Goal: Information Seeking & Learning: Learn about a topic

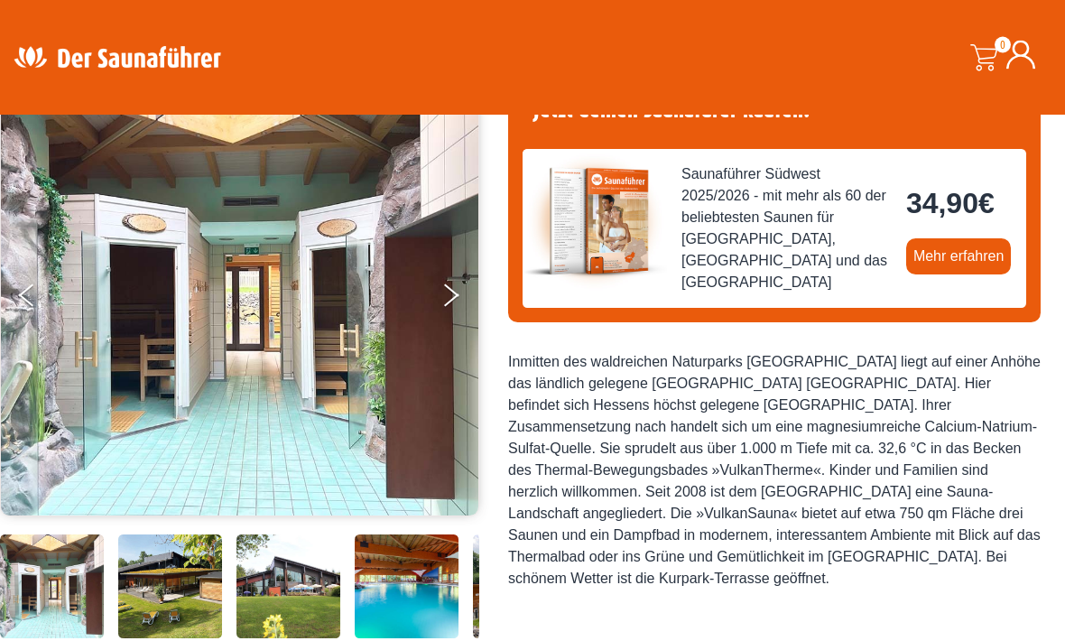
scroll to position [181, 0]
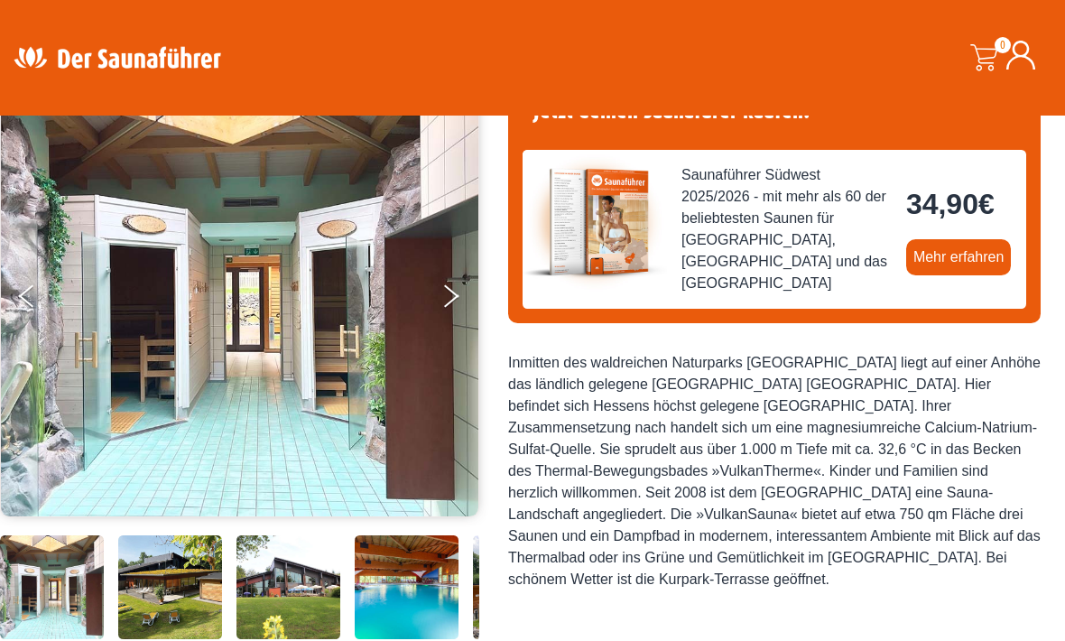
click at [451, 303] on button "Next" at bounding box center [462, 299] width 45 height 45
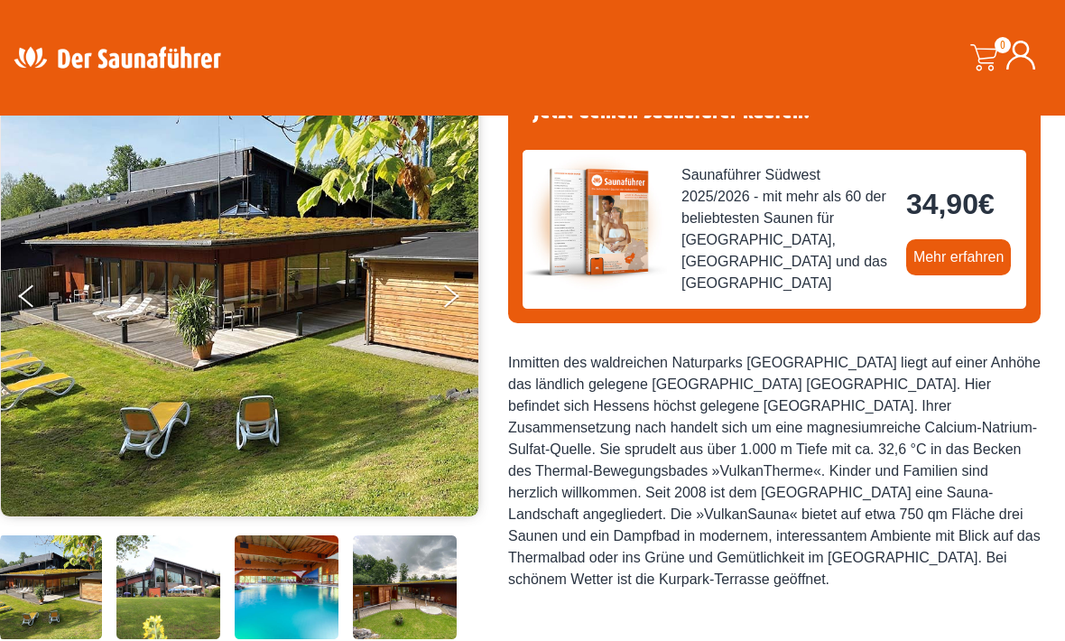
click at [450, 301] on button "Next" at bounding box center [462, 299] width 45 height 45
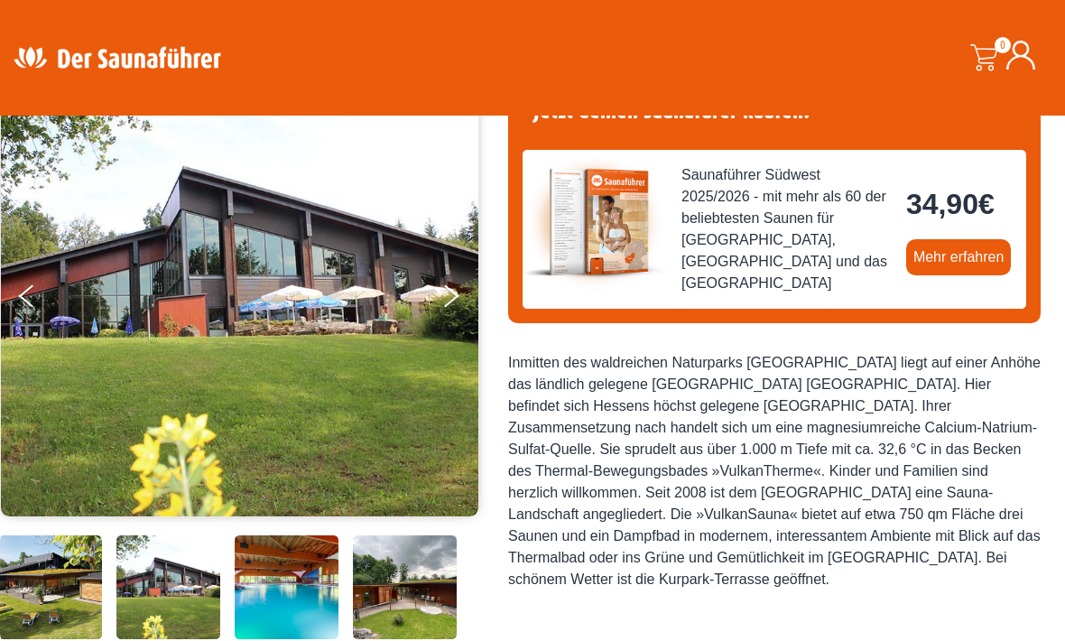
click at [448, 294] on button "Next" at bounding box center [462, 299] width 45 height 45
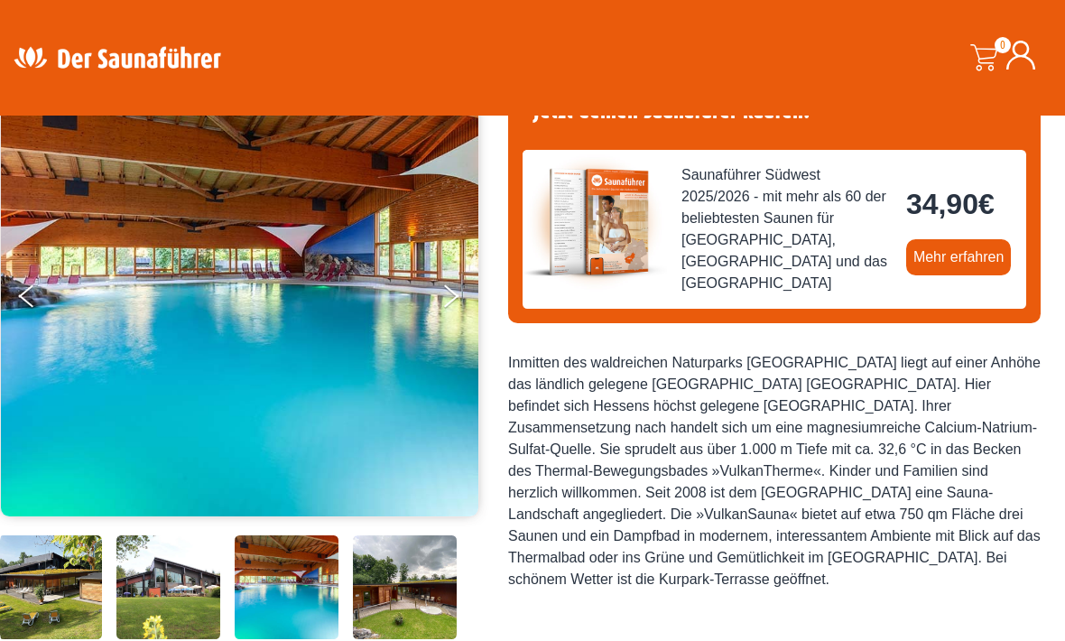
click at [450, 297] on button "Next" at bounding box center [462, 299] width 45 height 45
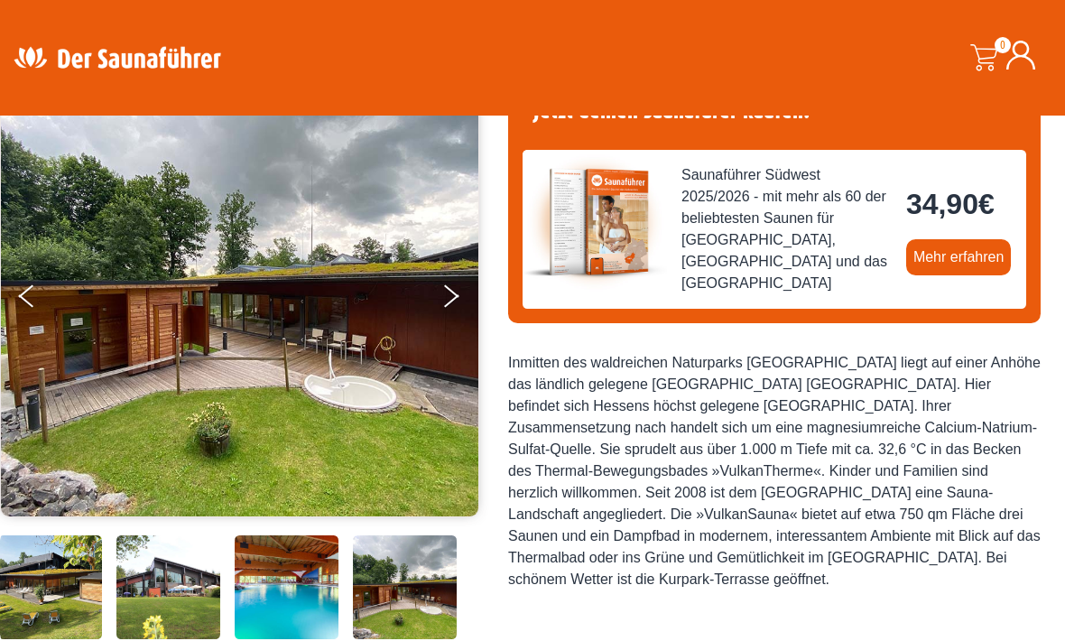
click at [456, 310] on button "Next" at bounding box center [462, 299] width 45 height 45
click at [453, 294] on button "Next" at bounding box center [462, 299] width 45 height 45
click at [448, 290] on icon "Next" at bounding box center [451, 290] width 15 height 13
click at [452, 296] on button "Next" at bounding box center [462, 299] width 45 height 45
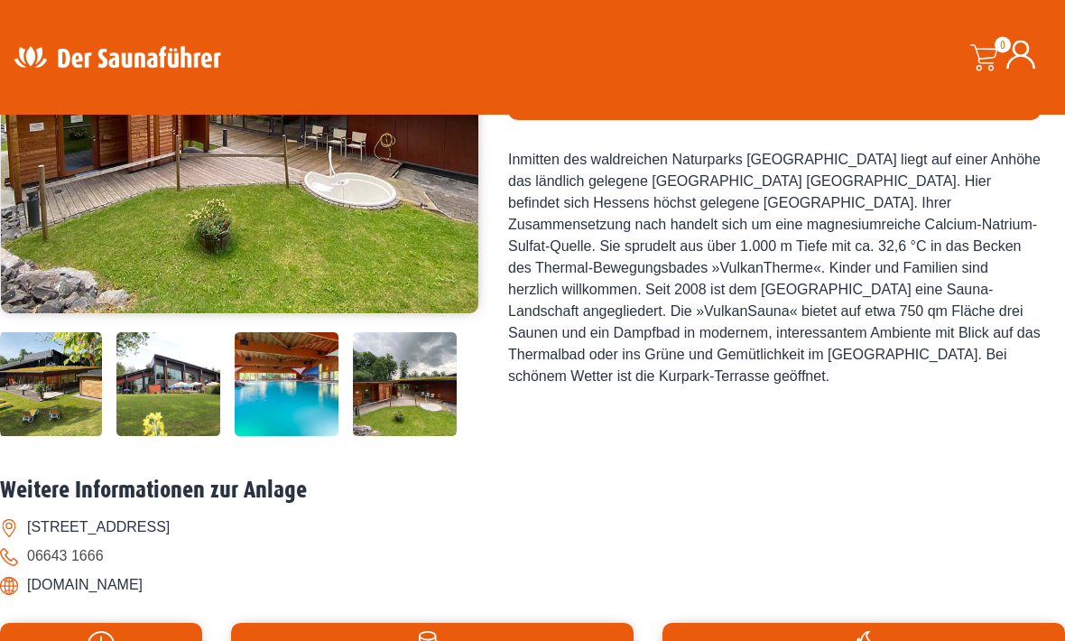
scroll to position [388, 0]
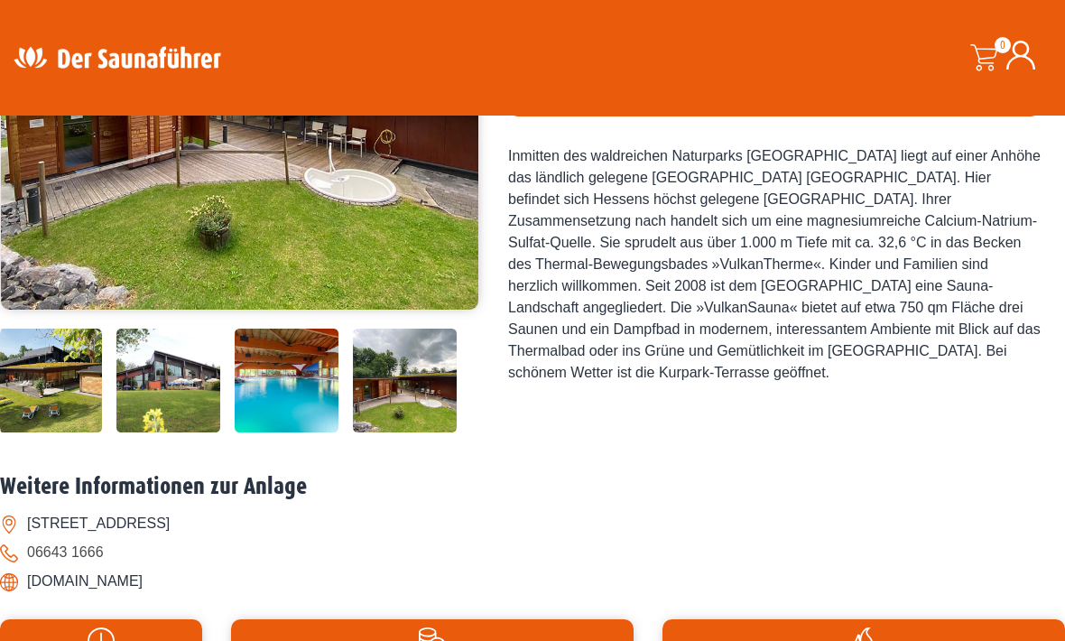
click at [77, 432] on img at bounding box center [50, 381] width 104 height 104
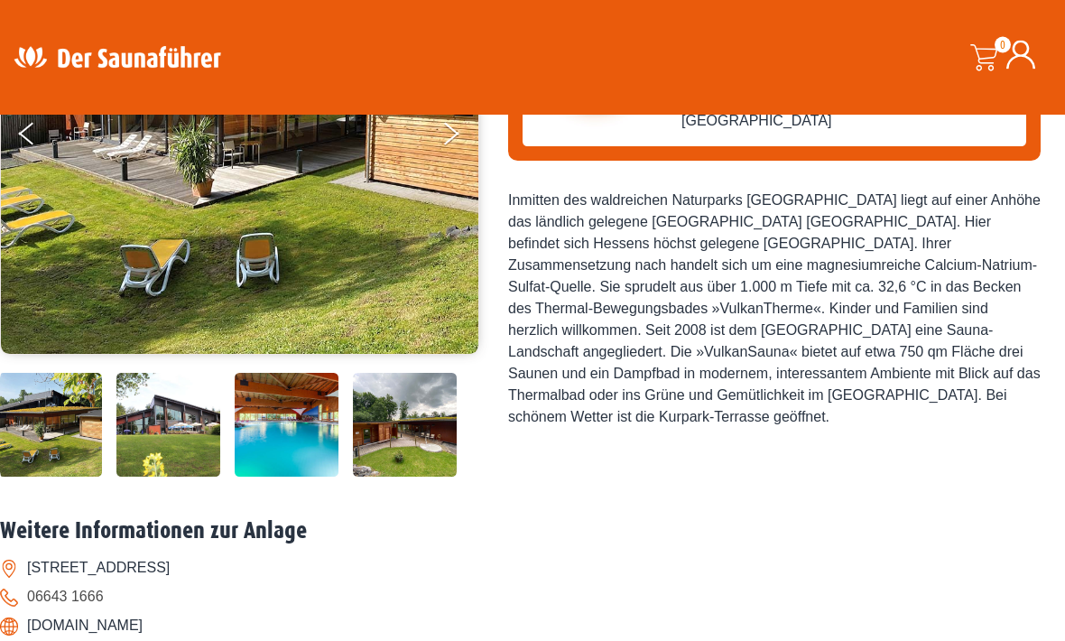
scroll to position [338, 0]
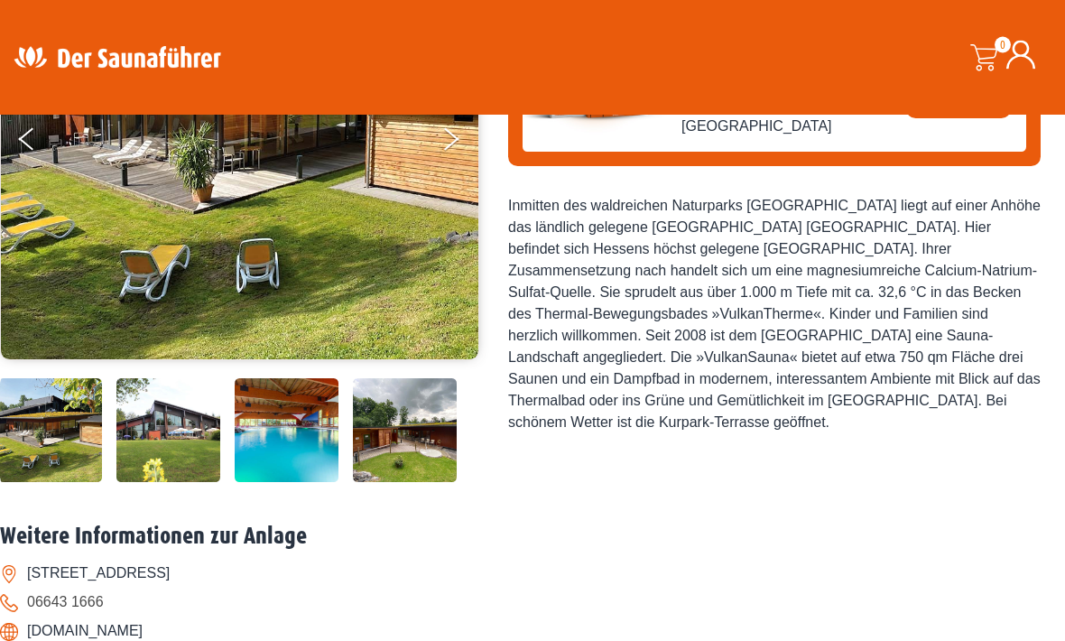
click at [205, 483] on img at bounding box center [168, 431] width 104 height 104
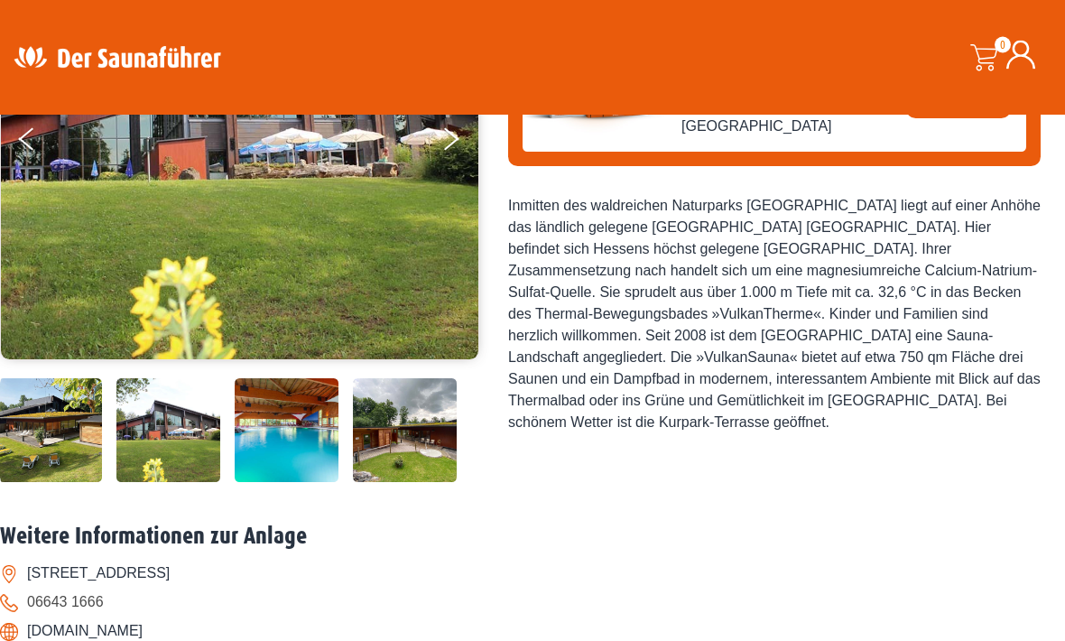
click at [303, 379] on img at bounding box center [287, 379] width 104 height 0
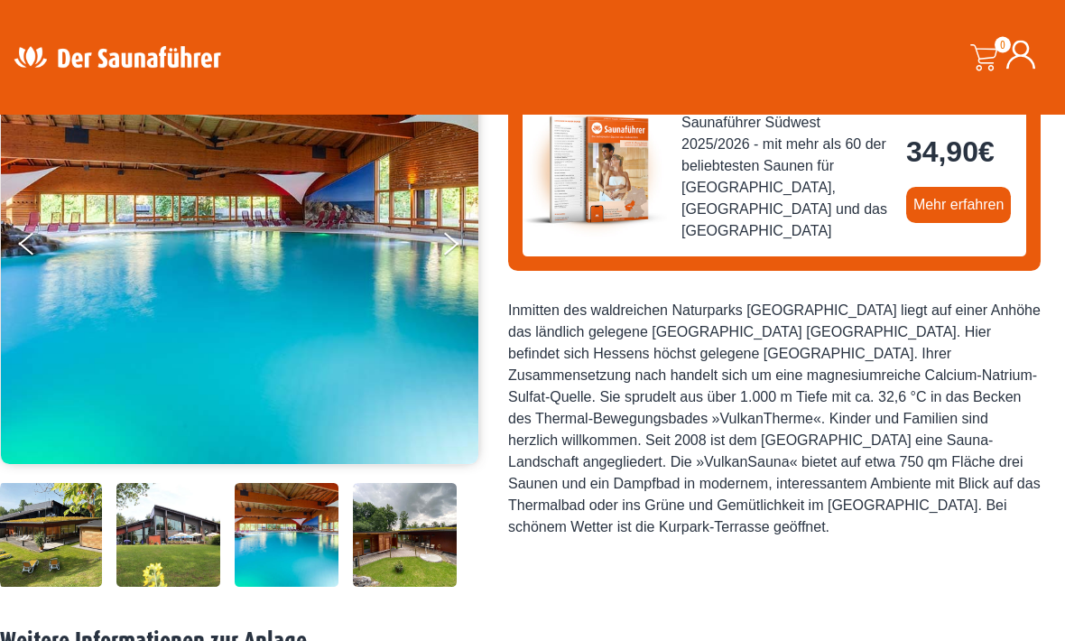
scroll to position [245, 0]
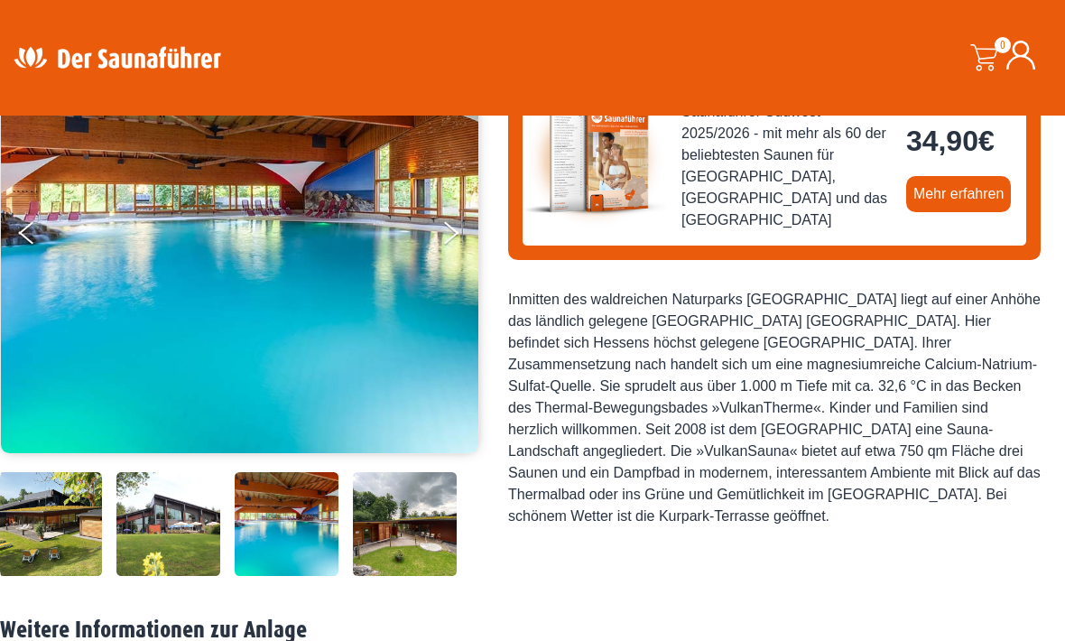
click at [391, 472] on img at bounding box center [405, 472] width 104 height 0
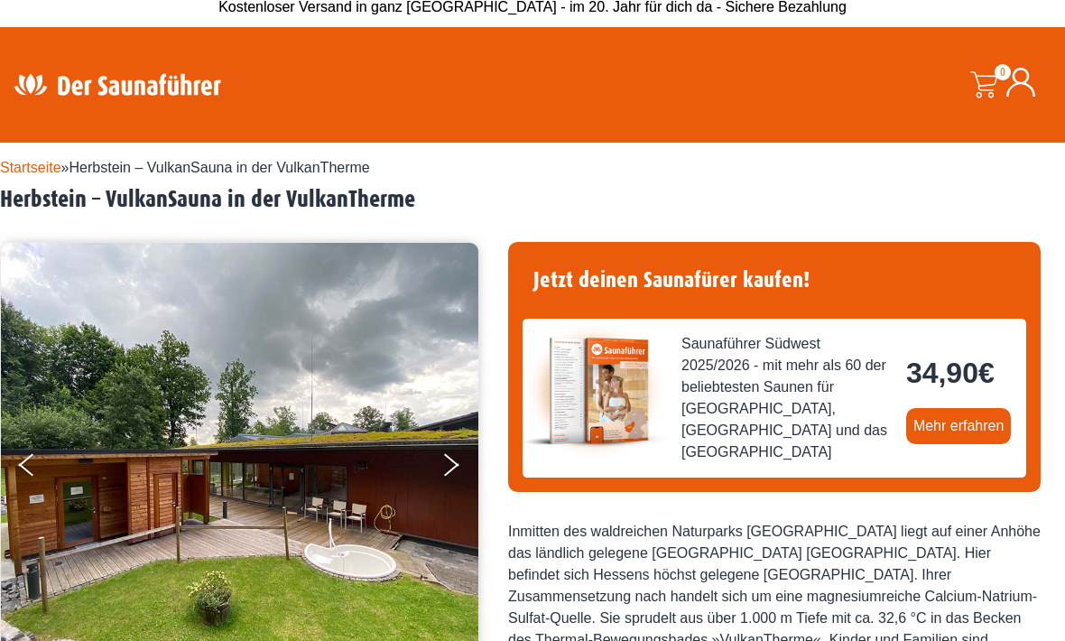
scroll to position [44, 0]
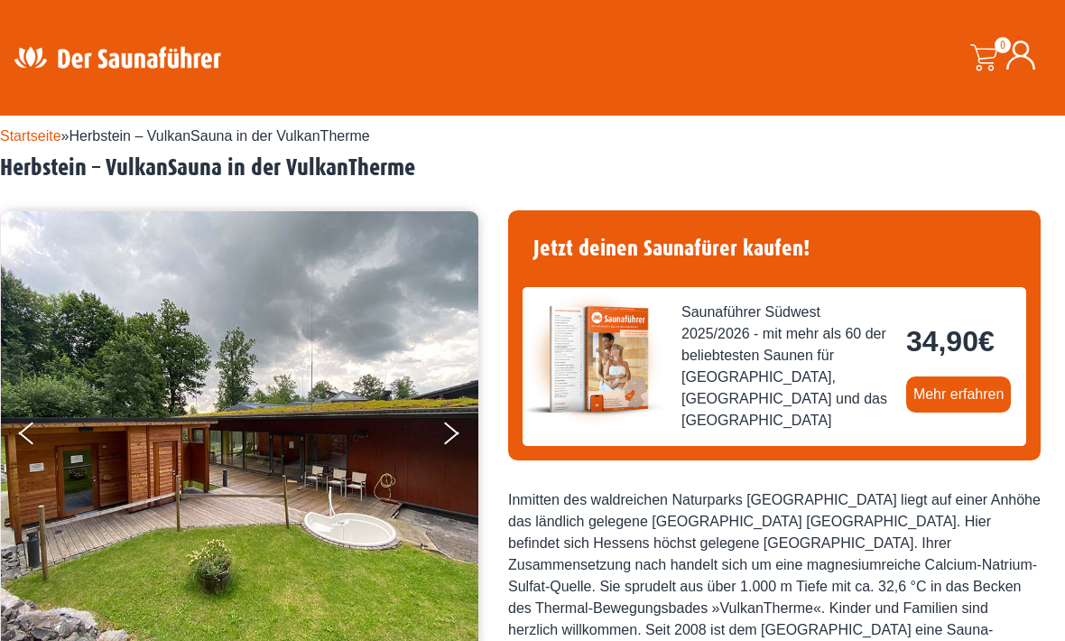
click at [463, 404] on img at bounding box center [239, 432] width 477 height 442
click at [458, 417] on button "Next" at bounding box center [462, 436] width 45 height 45
click at [459, 426] on button "Next" at bounding box center [462, 436] width 45 height 45
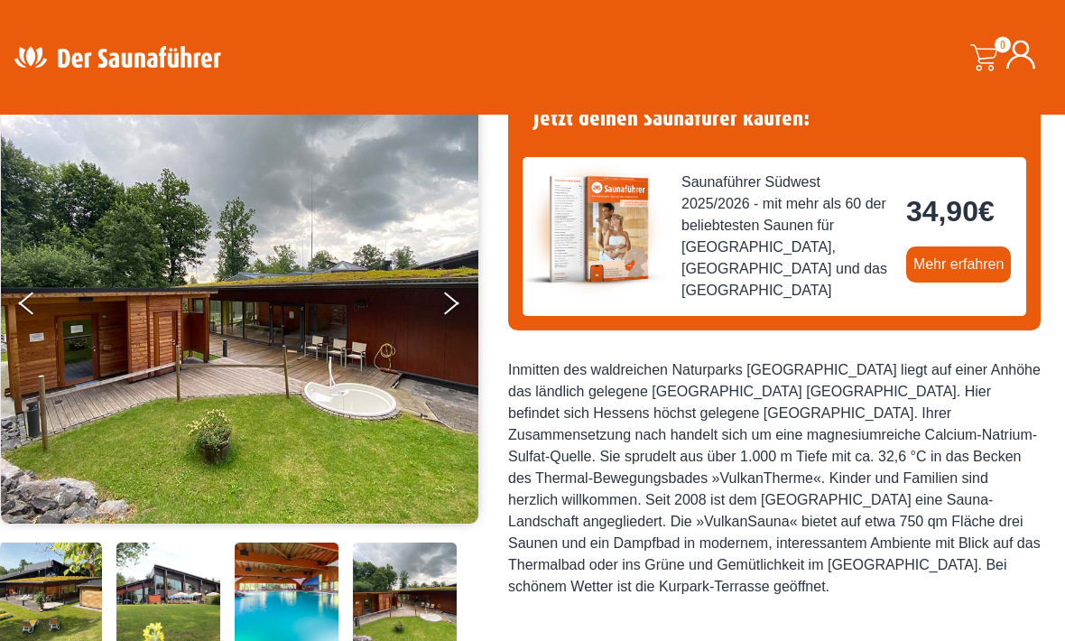
scroll to position [0, 0]
